Goal: Check status: Check status

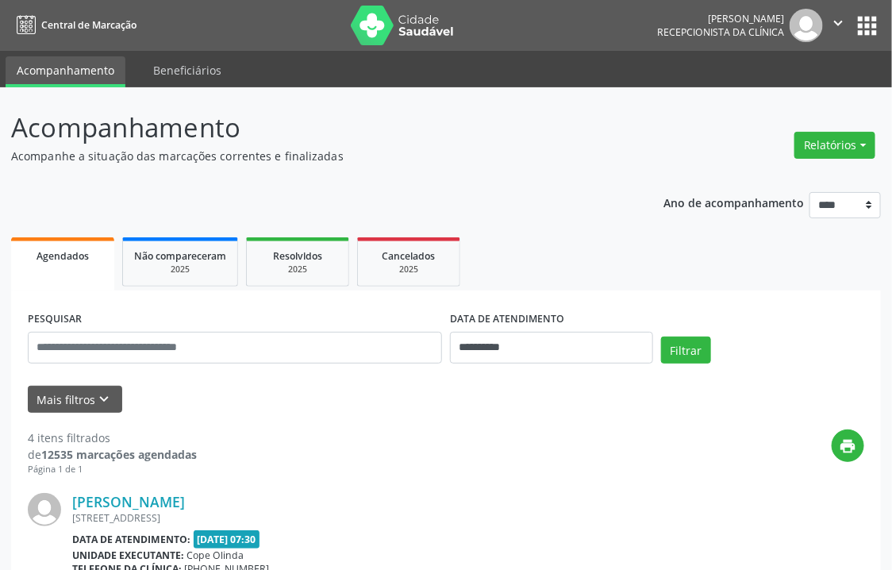
click at [768, 281] on ul "Agendados Não compareceram 2025 Resolvidos 2025 Cancelados 2025" at bounding box center [446, 261] width 870 height 57
click at [561, 268] on ul "Agendados Não compareceram 2025 Resolvidos 2025 Cancelados 2025" at bounding box center [446, 261] width 870 height 57
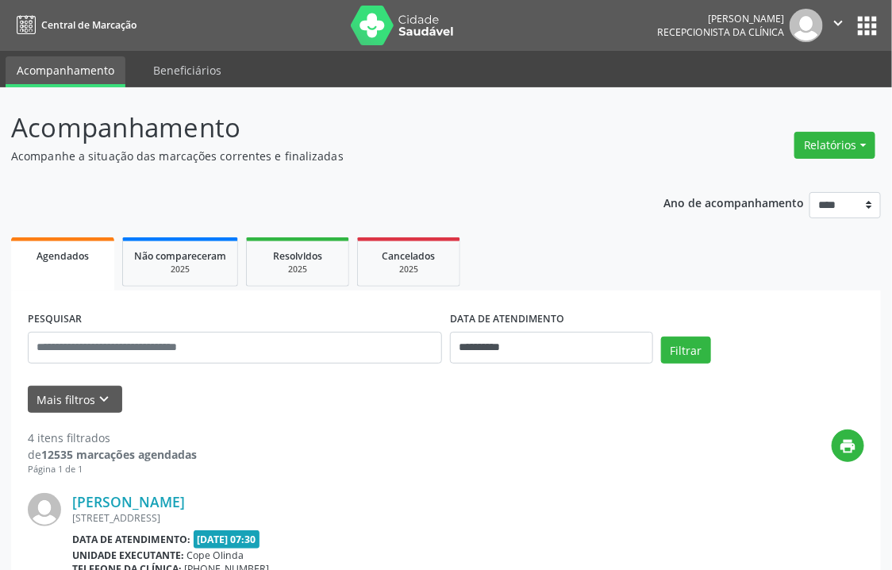
click at [561, 268] on ul "Agendados Não compareceram 2025 Resolvidos 2025 Cancelados 2025" at bounding box center [446, 261] width 870 height 57
click at [618, 137] on p "Acompanhamento" at bounding box center [315, 128] width 609 height 40
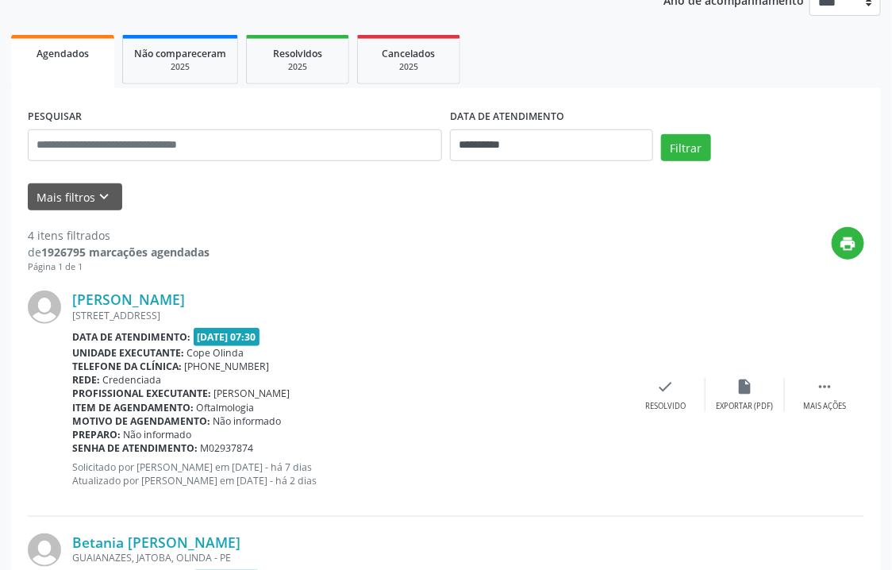
scroll to position [511, 0]
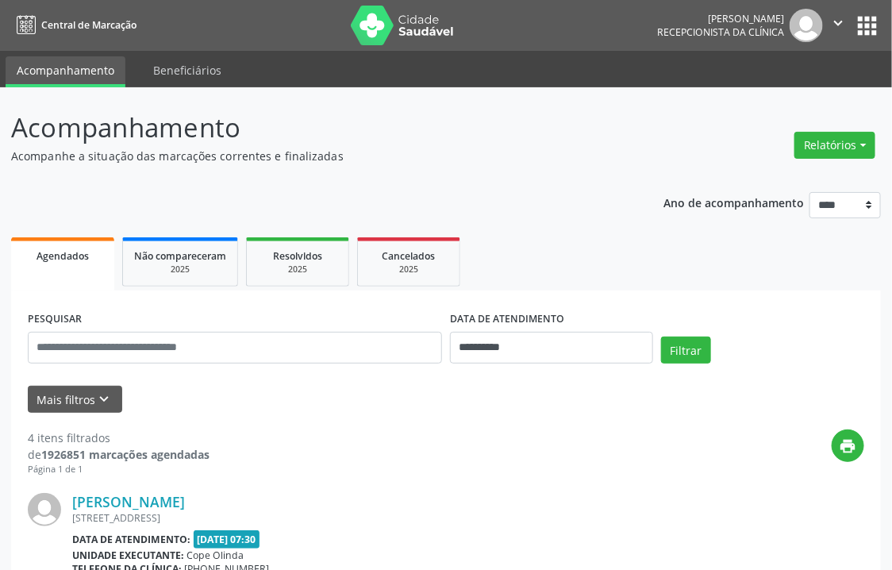
drag, startPoint x: 601, startPoint y: 187, endPoint x: 621, endPoint y: 157, distance: 35.5
